Goal: Task Accomplishment & Management: Manage account settings

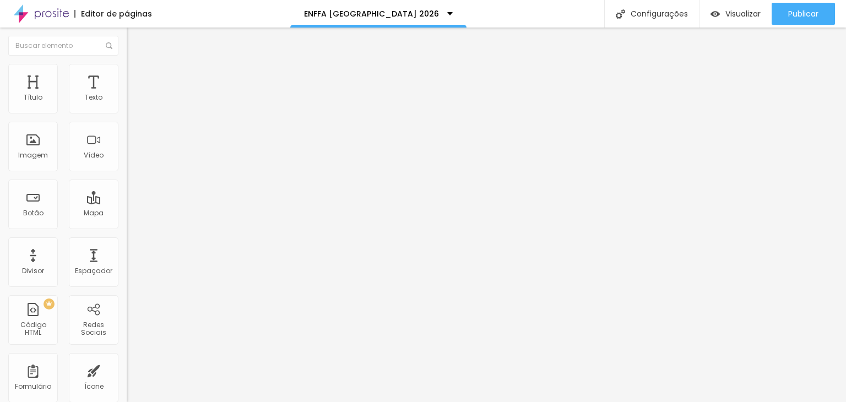
click at [124, 14] on div "Editor de páginas" at bounding box center [113, 14] width 78 height 8
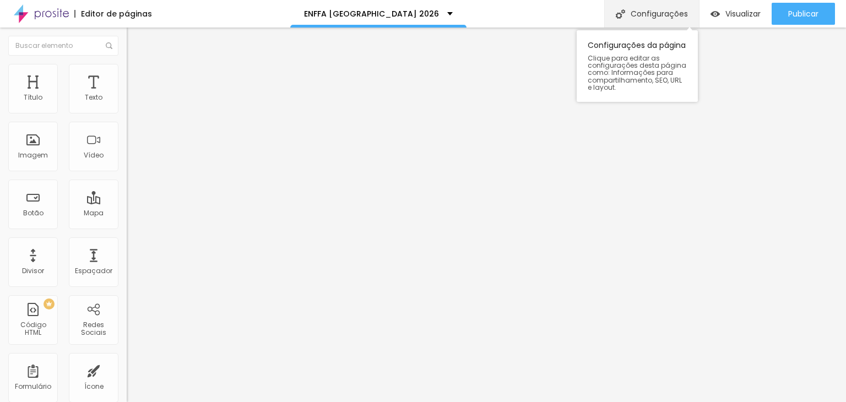
click at [639, 14] on div "Configurações" at bounding box center [651, 14] width 95 height 28
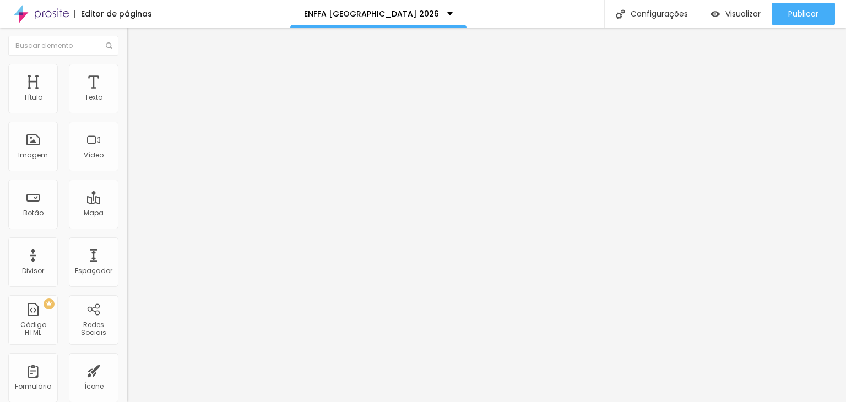
click at [99, 17] on div "Editor de páginas" at bounding box center [113, 14] width 78 height 8
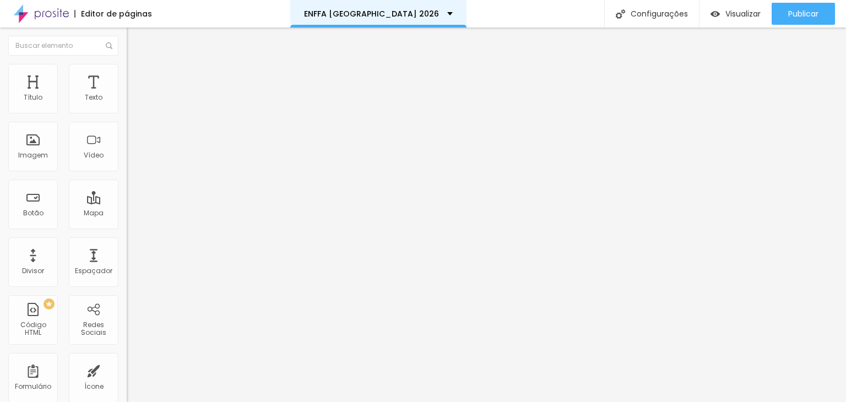
click at [398, 17] on p "ENFFA BRASIL 2026" at bounding box center [371, 14] width 135 height 8
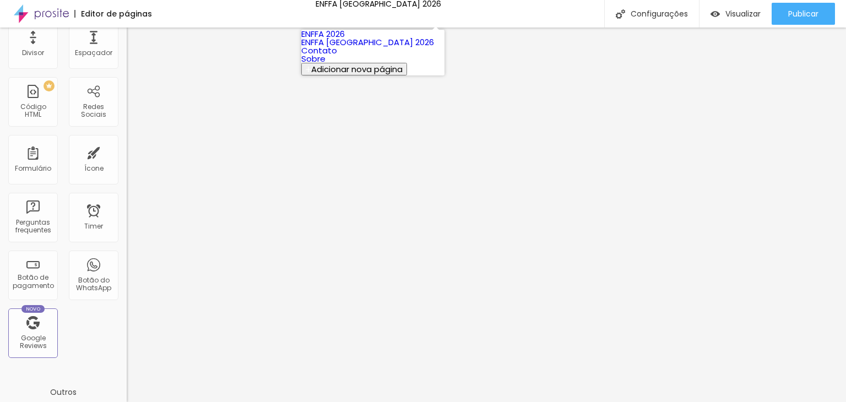
scroll to position [220, 0]
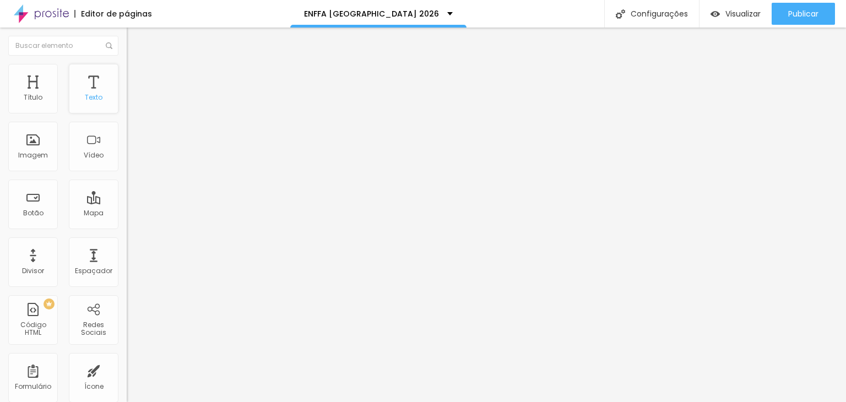
click at [88, 94] on div "Texto" at bounding box center [94, 98] width 18 height 8
click at [37, 201] on div "Botão" at bounding box center [33, 205] width 50 height 50
click at [40, 200] on div "Botão" at bounding box center [33, 205] width 50 height 50
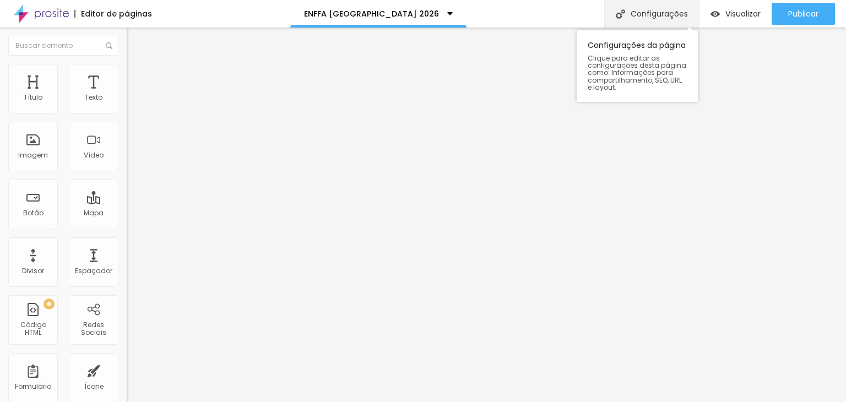
click at [674, 12] on div "Configurações" at bounding box center [651, 14] width 95 height 28
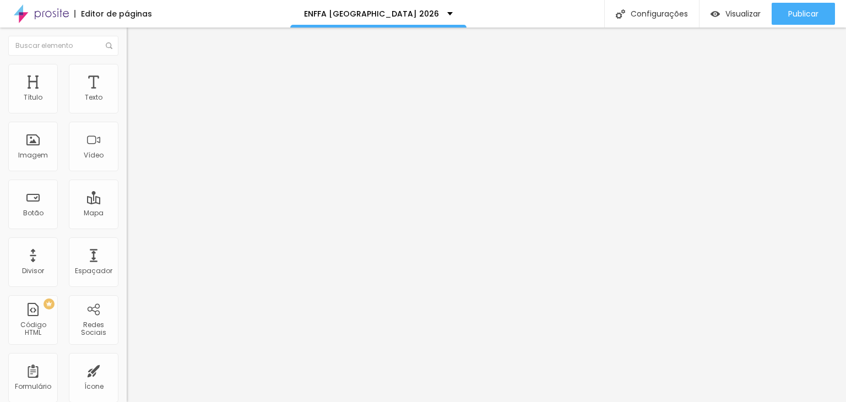
click at [410, 14] on div "ENFFA [GEOGRAPHIC_DATA] 2026" at bounding box center [378, 14] width 149 height 8
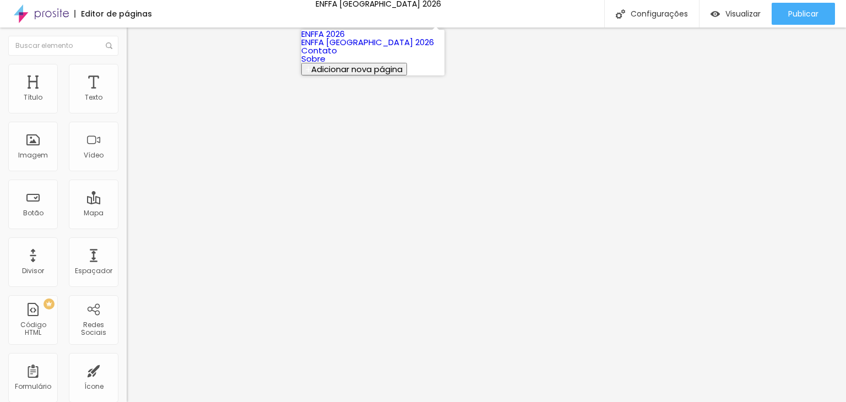
click at [345, 40] on link "ENFFA 2026" at bounding box center [323, 34] width 44 height 12
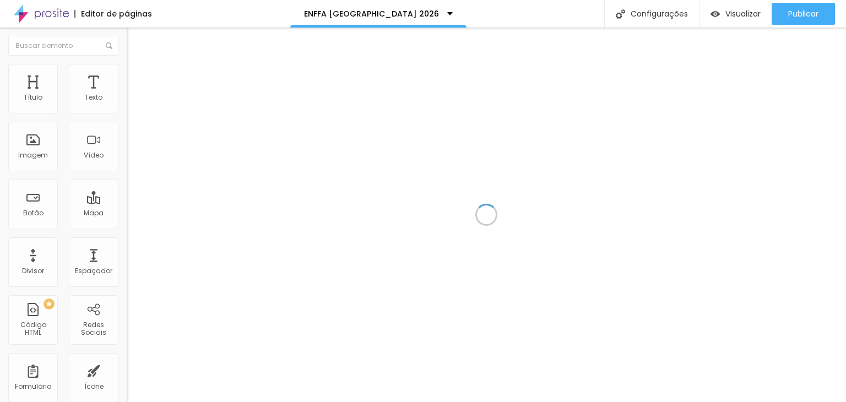
click at [207, 17] on div "Editor de páginas ENFFA BRASIL 2026 Configurações Configurações da página Cliqu…" at bounding box center [423, 14] width 846 height 28
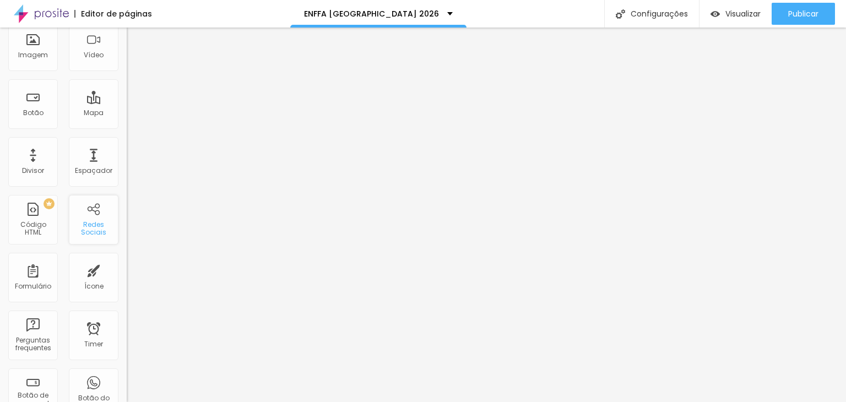
scroll to position [110, 0]
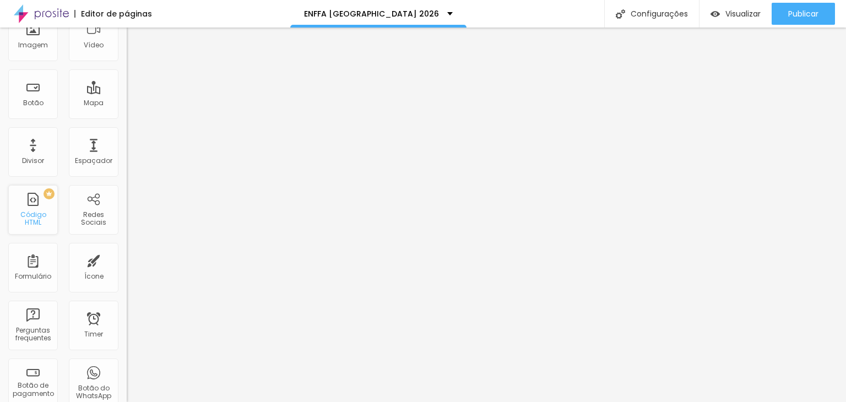
click at [36, 213] on div "Código HTML" at bounding box center [33, 219] width 44 height 16
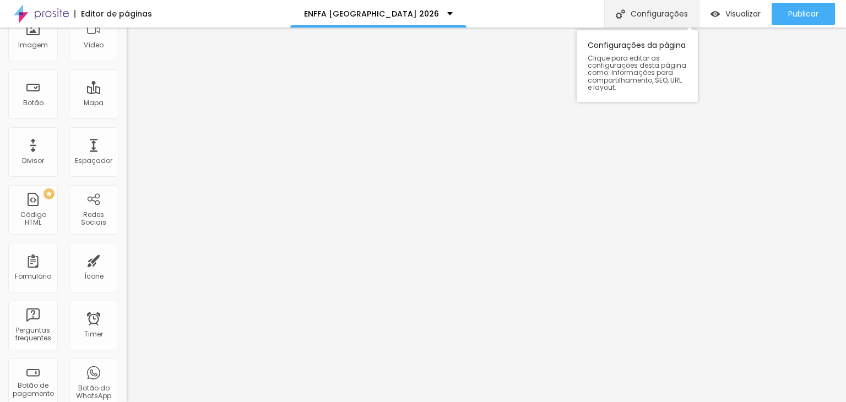
click at [628, 7] on div "Configurações" at bounding box center [651, 14] width 95 height 28
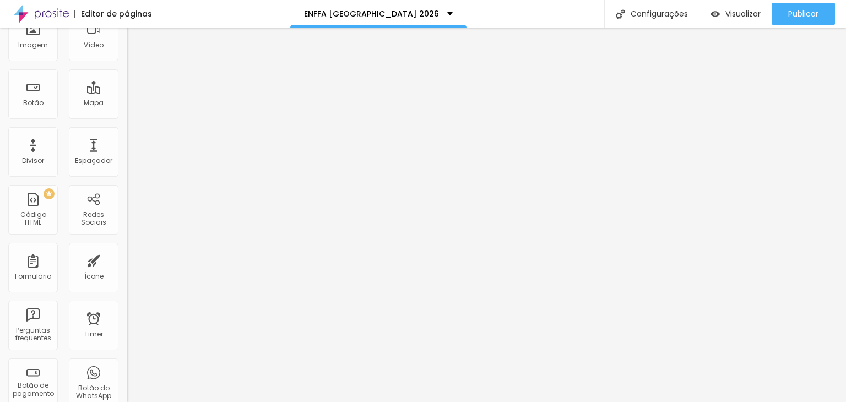
drag, startPoint x: 683, startPoint y: 314, endPoint x: 624, endPoint y: 309, distance: 59.2
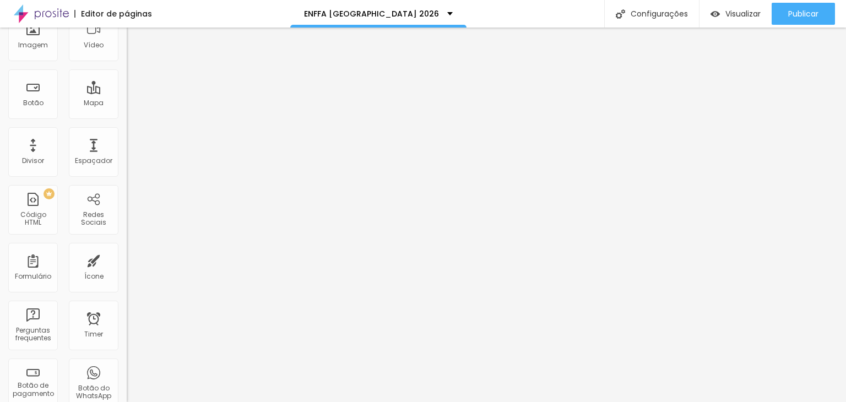
scroll to position [0, 0]
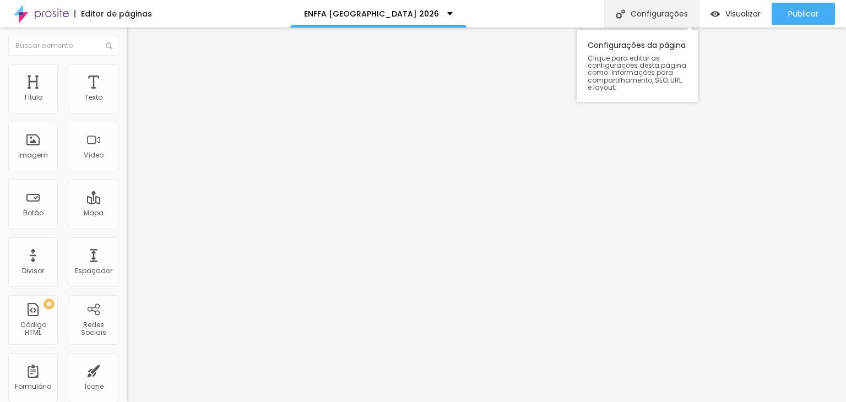
click at [656, 14] on div "Configurações" at bounding box center [651, 14] width 95 height 28
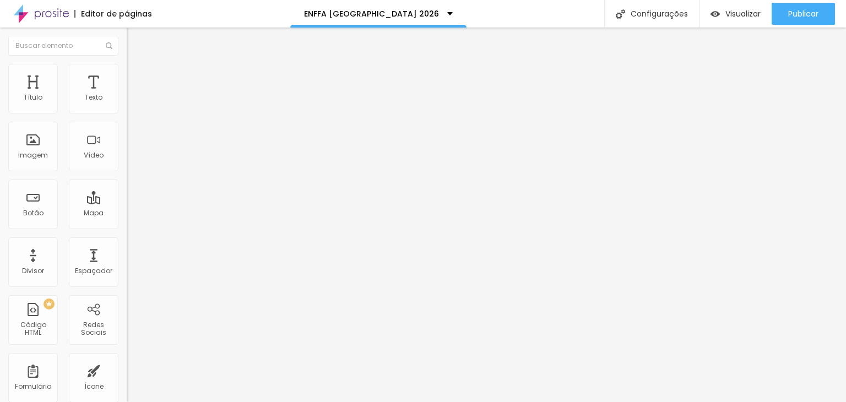
drag, startPoint x: 692, startPoint y: 348, endPoint x: 641, endPoint y: 328, distance: 54.4
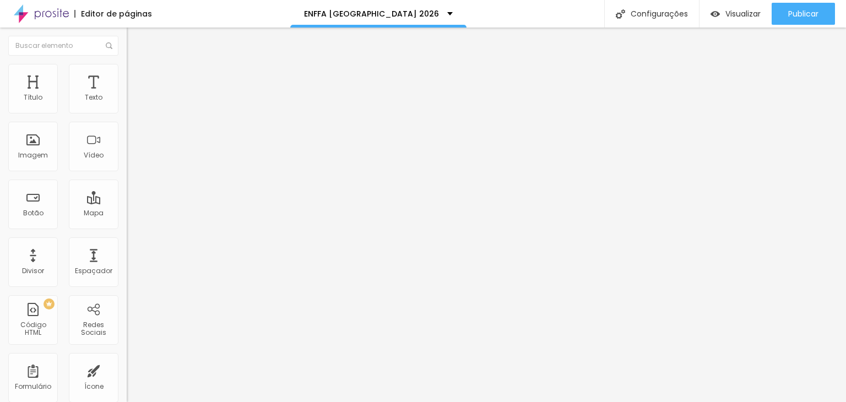
scroll to position [34, 0]
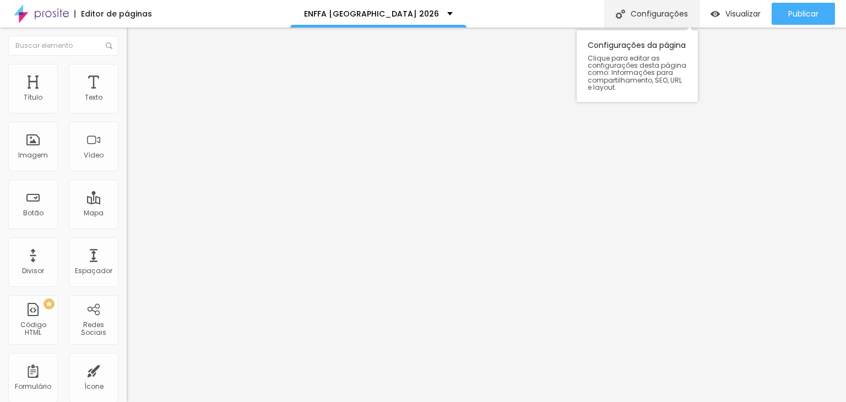
click at [654, 15] on div "Configurações" at bounding box center [651, 14] width 95 height 28
